Goal: Task Accomplishment & Management: Use online tool/utility

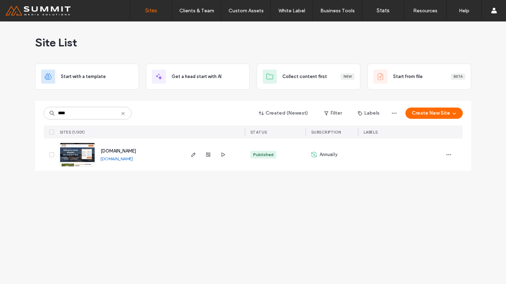
type input "****"
drag, startPoint x: 126, startPoint y: 150, endPoint x: 50, endPoint y: 20, distance: 150.6
click at [126, 150] on span "[DOMAIN_NAME]" at bounding box center [118, 150] width 35 height 5
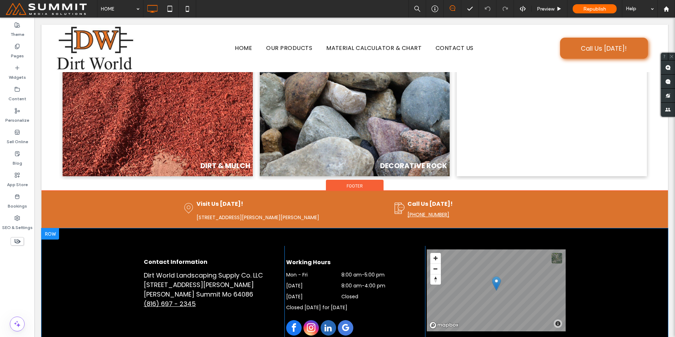
scroll to position [862, 0]
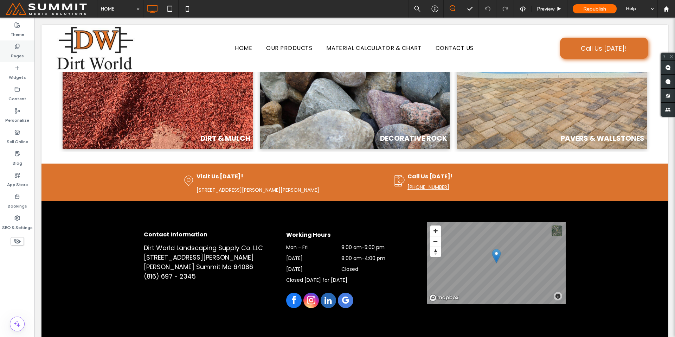
click at [16, 56] on label "Pages" at bounding box center [17, 54] width 13 height 10
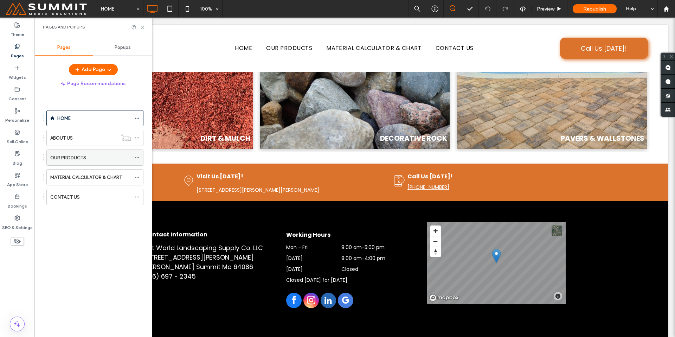
click at [73, 159] on label "OUR PRODUCTS" at bounding box center [68, 157] width 36 height 12
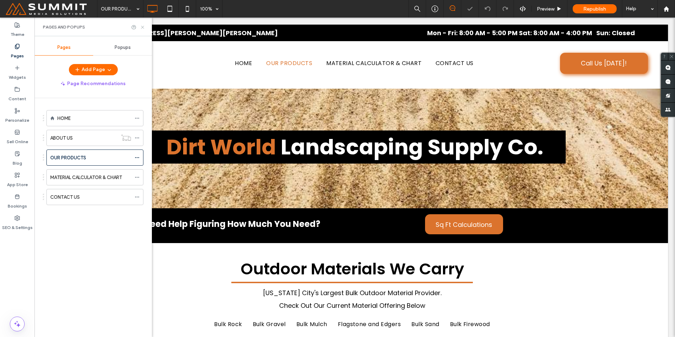
click at [143, 25] on icon at bounding box center [142, 27] width 5 height 5
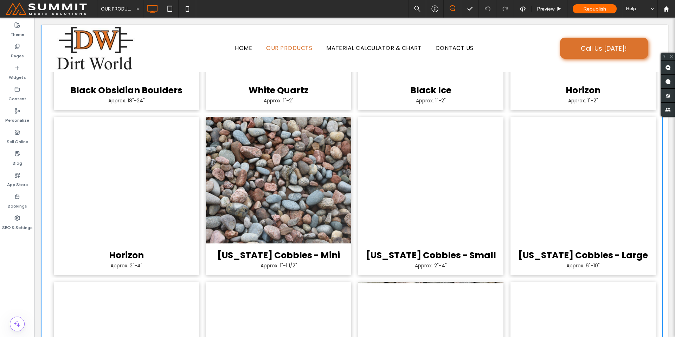
scroll to position [635, 0]
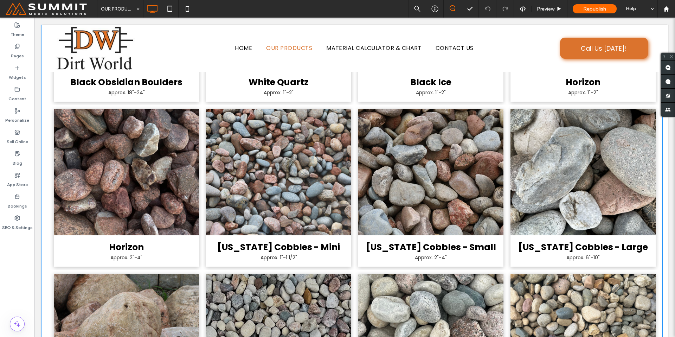
click at [314, 229] on link at bounding box center [278, 172] width 145 height 127
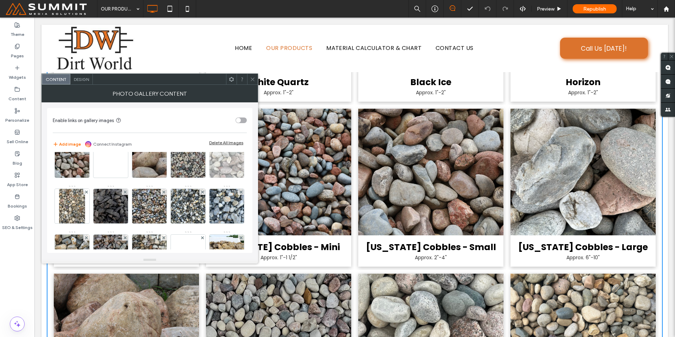
scroll to position [109, 0]
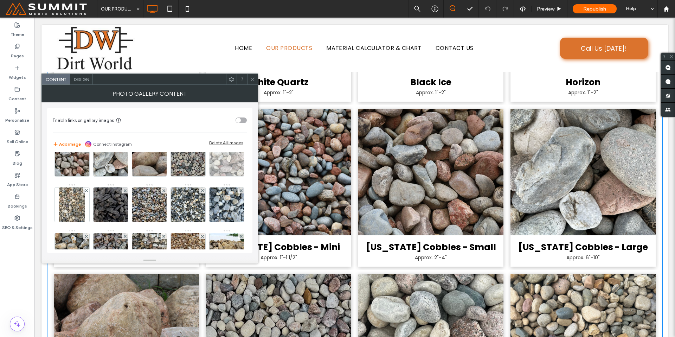
click at [209, 176] on img at bounding box center [226, 159] width 34 height 34
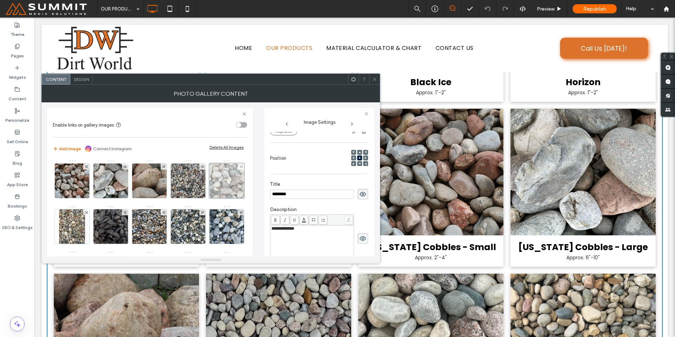
scroll to position [73, 0]
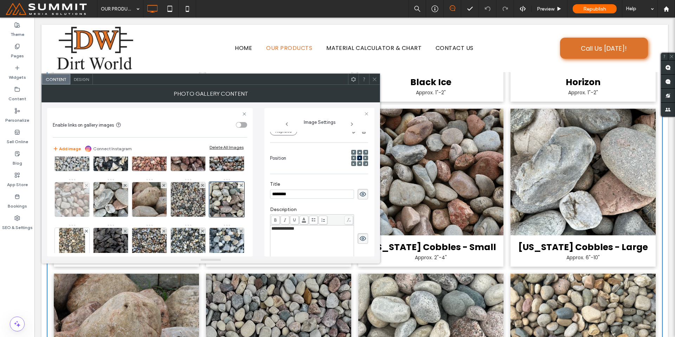
click at [98, 207] on img at bounding box center [72, 199] width 52 height 34
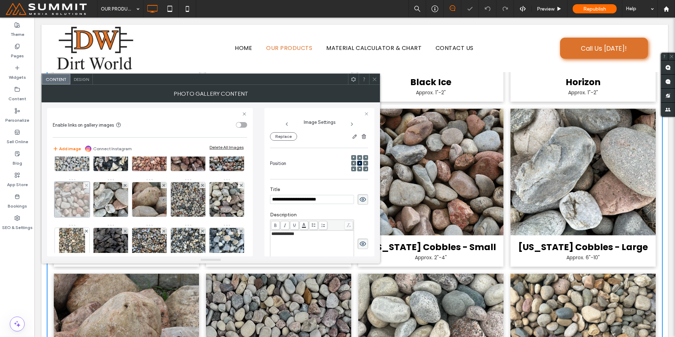
scroll to position [87, 0]
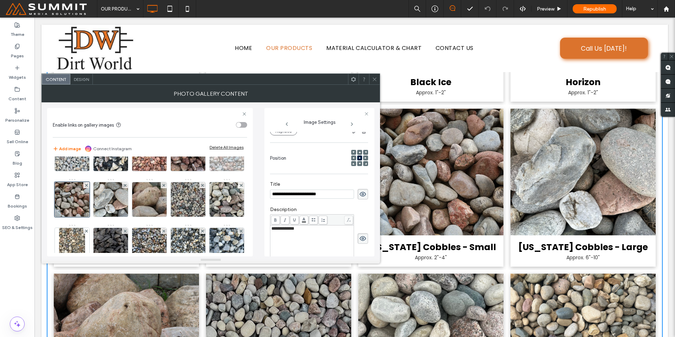
click at [204, 171] on img at bounding box center [227, 153] width 46 height 34
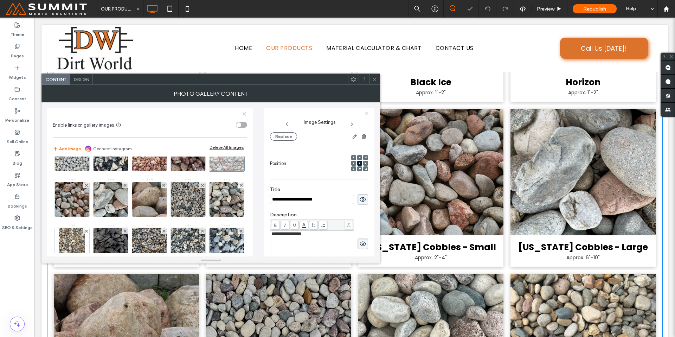
scroll to position [92, 0]
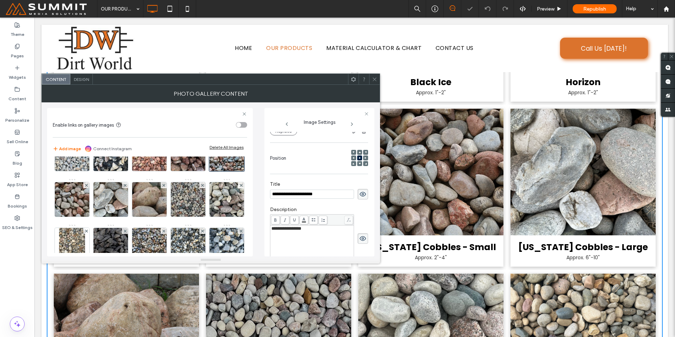
drag, startPoint x: 325, startPoint y: 195, endPoint x: 311, endPoint y: 194, distance: 14.1
click at [311, 194] on input "**********" at bounding box center [312, 193] width 84 height 9
type input "**********"
click at [98, 204] on img at bounding box center [72, 199] width 52 height 34
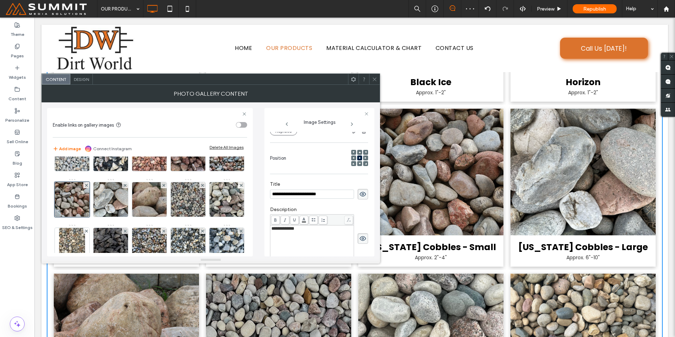
drag, startPoint x: 336, startPoint y: 195, endPoint x: 310, endPoint y: 194, distance: 25.7
click at [310, 194] on input "**********" at bounding box center [312, 193] width 84 height 9
type input "**********"
click at [128, 201] on img at bounding box center [110, 199] width 34 height 34
drag, startPoint x: 320, startPoint y: 192, endPoint x: 311, endPoint y: 192, distance: 9.1
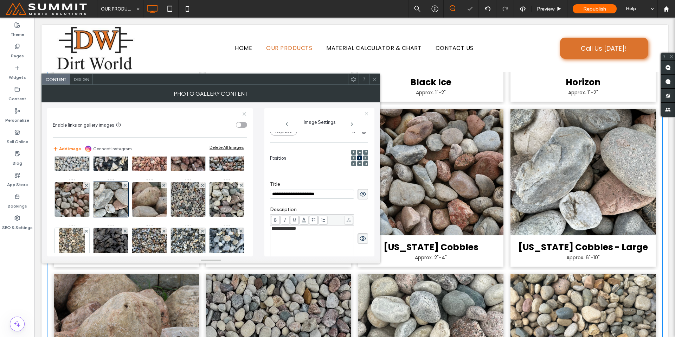
click at [311, 192] on input "**********" at bounding box center [312, 193] width 84 height 9
type input "**********"
click at [378, 75] on div at bounding box center [374, 79] width 11 height 11
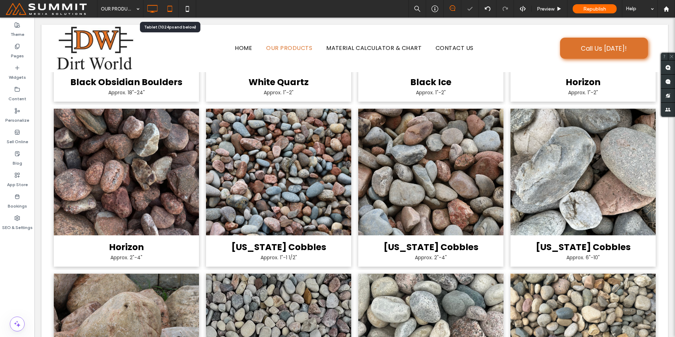
click at [170, 9] on icon at bounding box center [170, 9] width 14 height 14
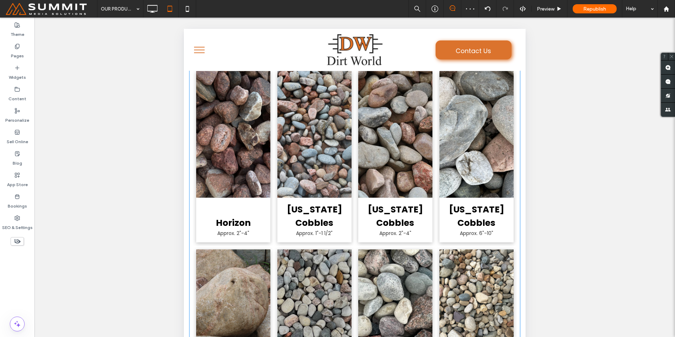
scroll to position [774, 0]
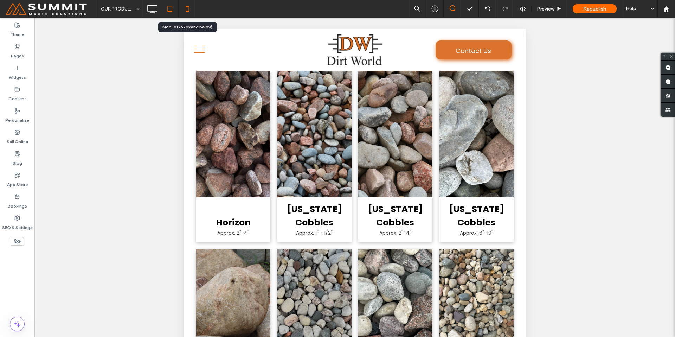
click at [192, 8] on icon at bounding box center [187, 9] width 14 height 14
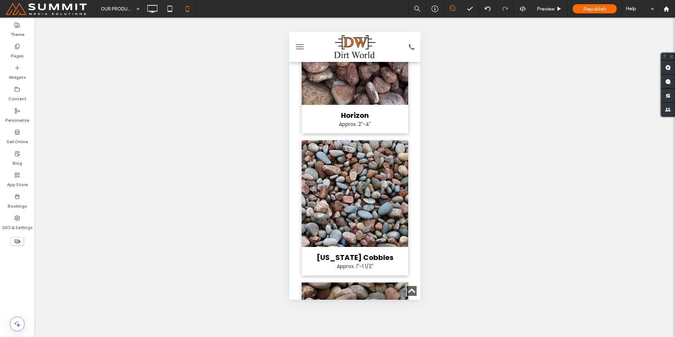
scroll to position [1406, 0]
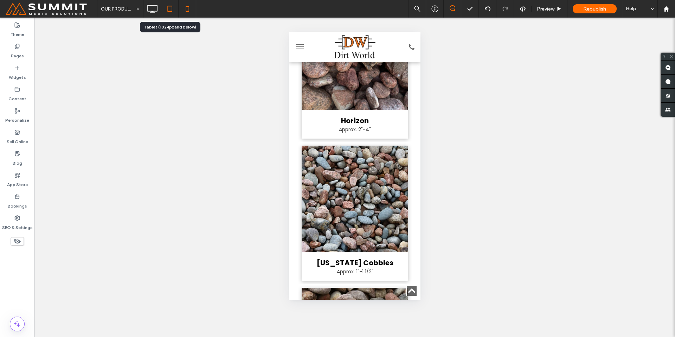
click at [169, 12] on use at bounding box center [169, 9] width 5 height 6
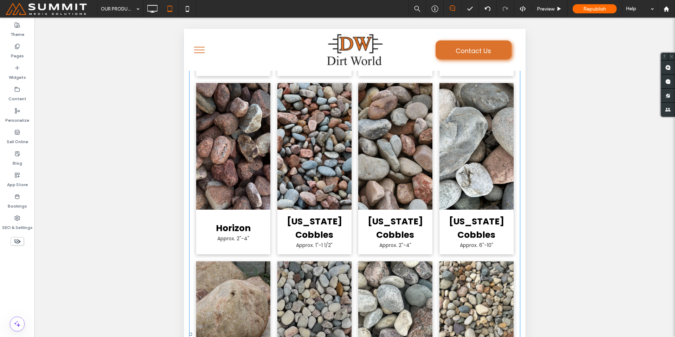
scroll to position [729, 0]
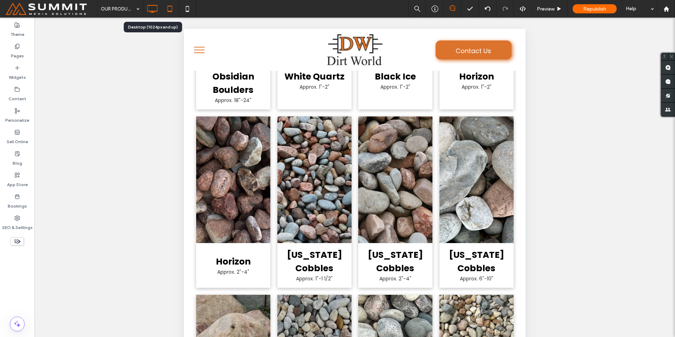
click at [157, 12] on icon at bounding box center [152, 9] width 14 height 14
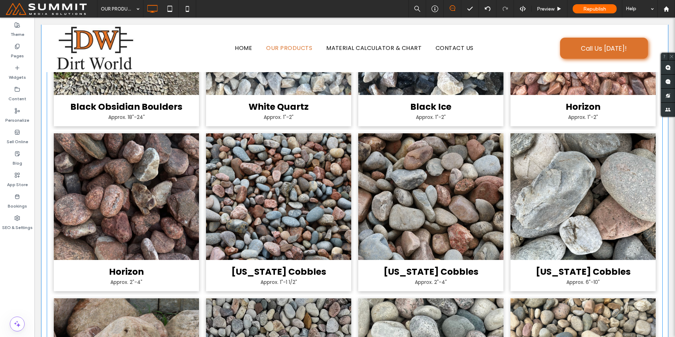
scroll to position [598, 0]
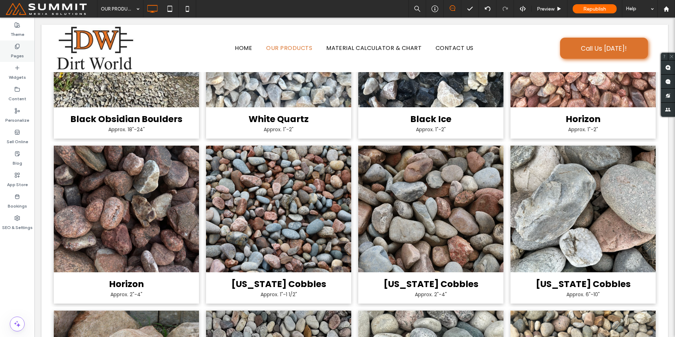
click at [9, 51] on div "Pages" at bounding box center [17, 50] width 34 height 21
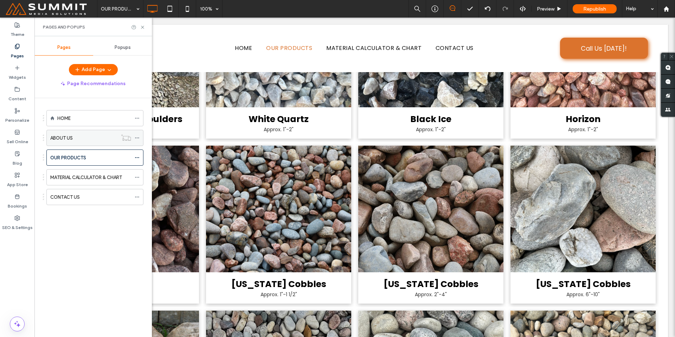
click at [73, 141] on div "ABOUT US" at bounding box center [83, 137] width 67 height 7
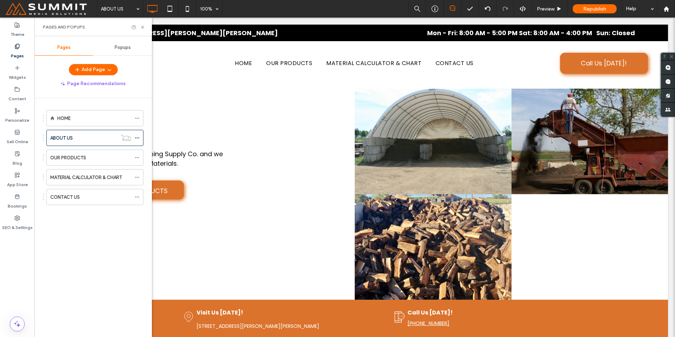
scroll to position [0, 0]
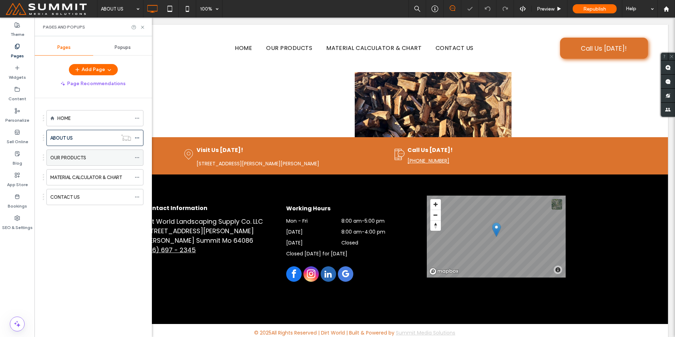
scroll to position [167, 0]
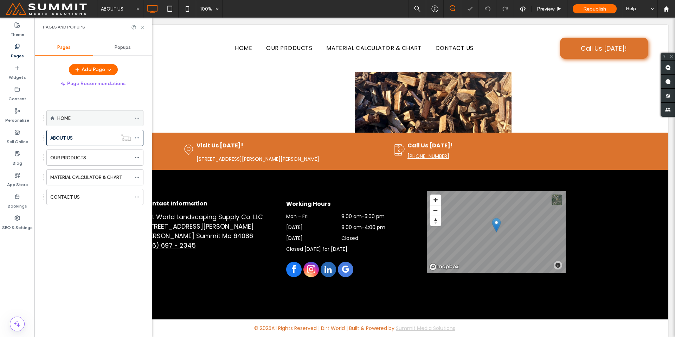
click at [92, 117] on div "HOME" at bounding box center [94, 118] width 74 height 7
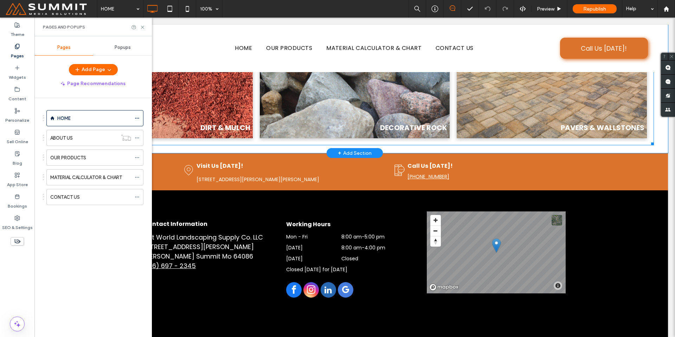
scroll to position [893, 0]
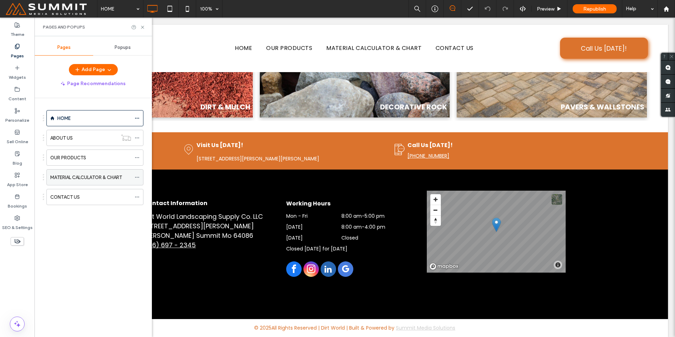
click at [79, 176] on label "MATERIAL CALCULATOR & CHART" at bounding box center [86, 177] width 72 height 12
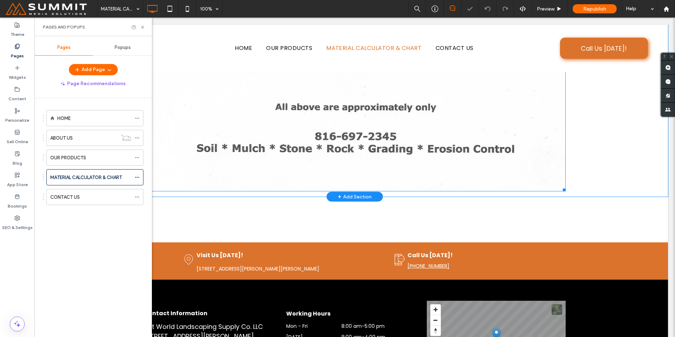
scroll to position [472, 0]
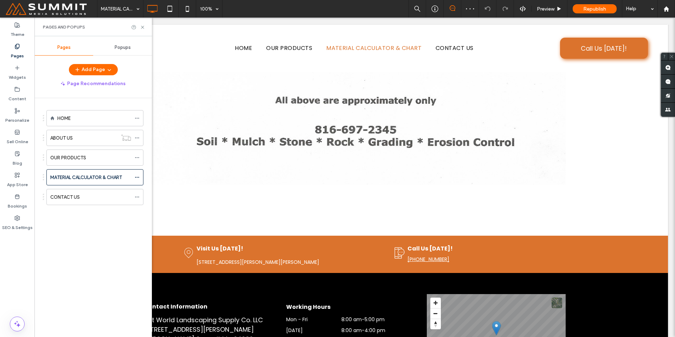
click at [99, 195] on div "CONTACT US" at bounding box center [90, 196] width 81 height 7
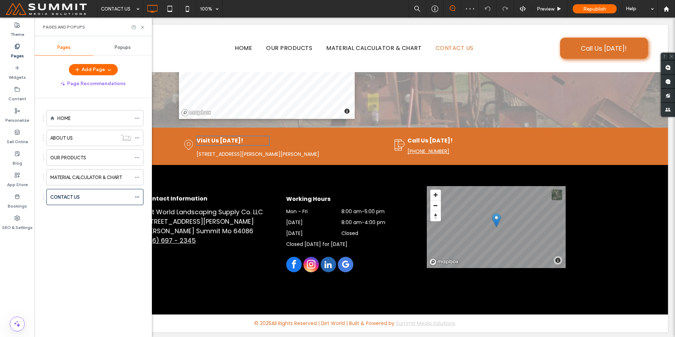
scroll to position [280, 0]
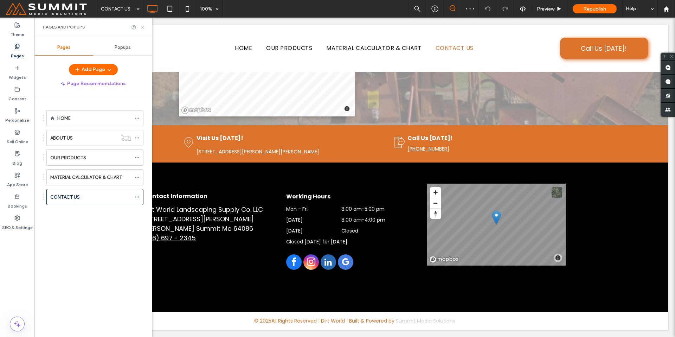
click at [141, 28] on icon at bounding box center [142, 27] width 5 height 5
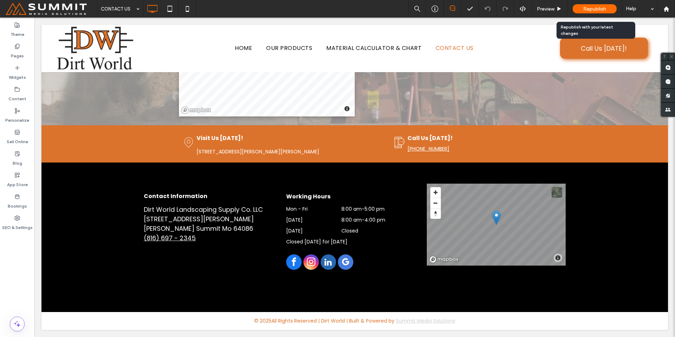
click at [590, 10] on span "Republish" at bounding box center [594, 9] width 23 height 6
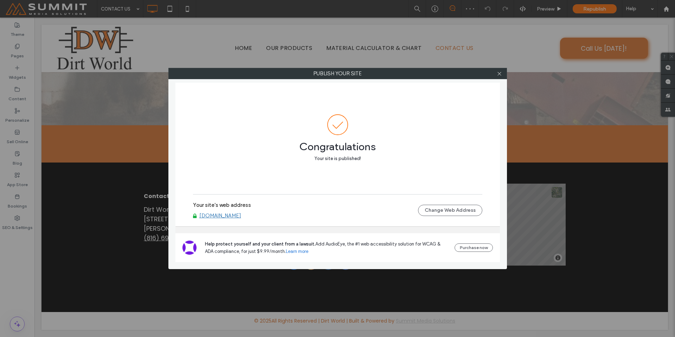
click at [239, 216] on link "www.dirtworldkc.com" at bounding box center [220, 215] width 42 height 6
drag, startPoint x: 499, startPoint y: 74, endPoint x: 436, endPoint y: 51, distance: 67.0
click at [499, 74] on icon at bounding box center [499, 73] width 5 height 5
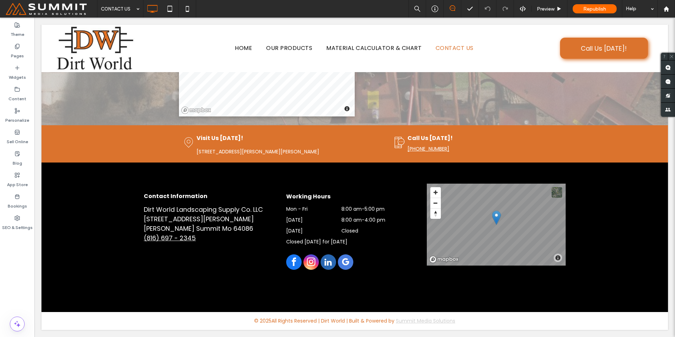
click at [78, 11] on span at bounding box center [51, 9] width 92 height 14
